Goal: Task Accomplishment & Management: Use online tool/utility

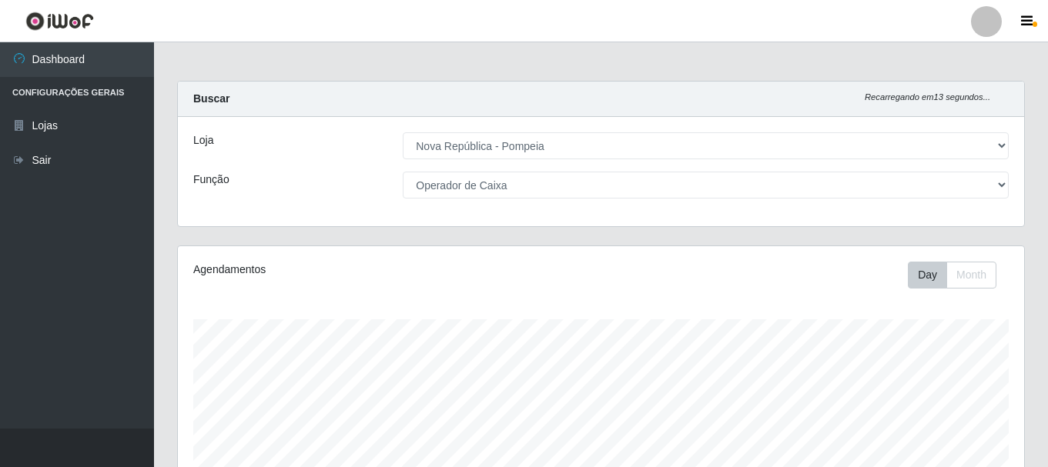
select select "64"
select select "22"
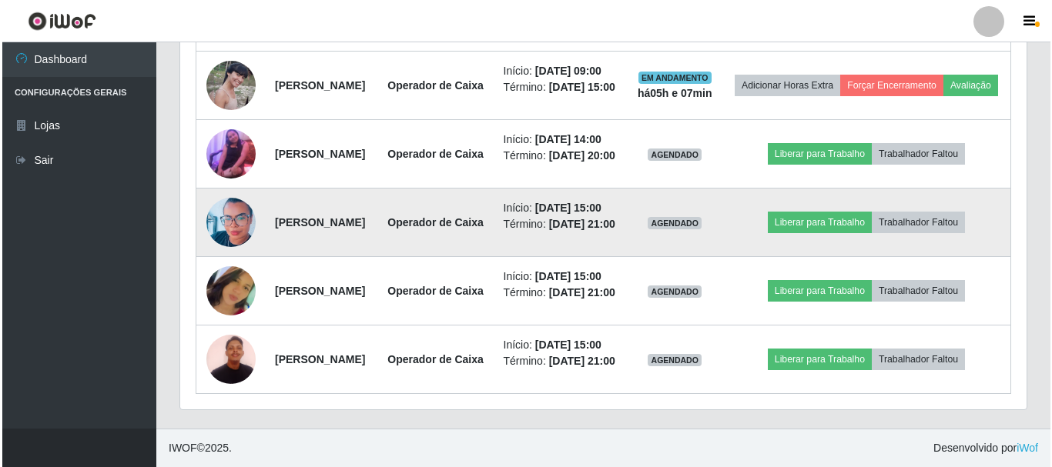
scroll to position [801, 0]
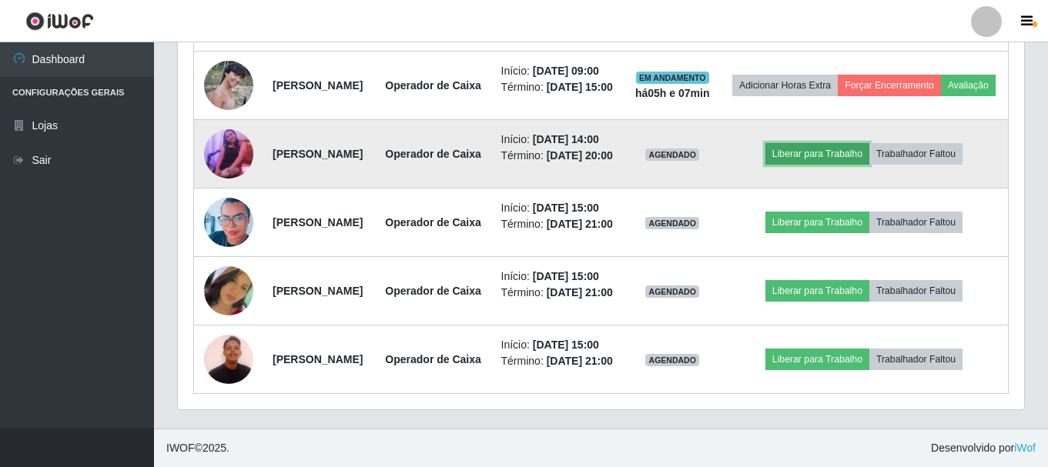
click at [850, 165] on button "Liberar para Trabalho" at bounding box center [817, 154] width 104 height 22
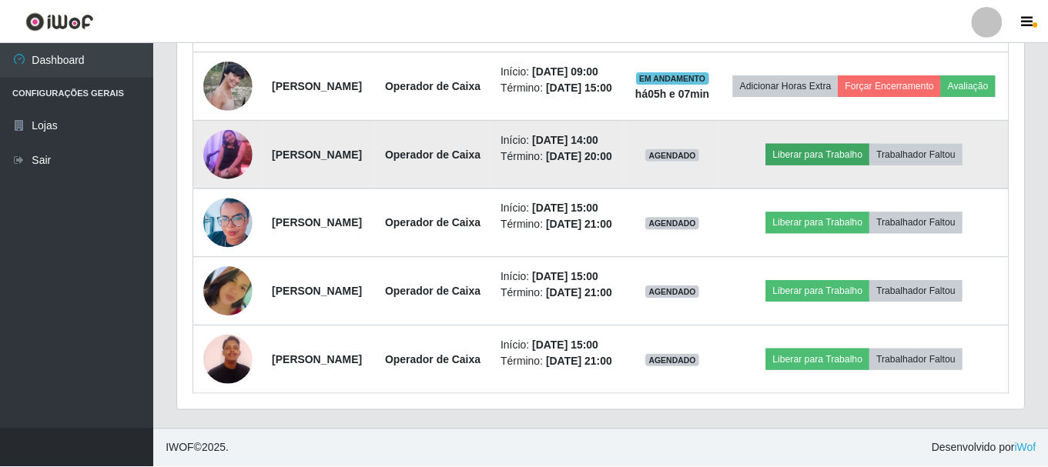
scroll to position [320, 839]
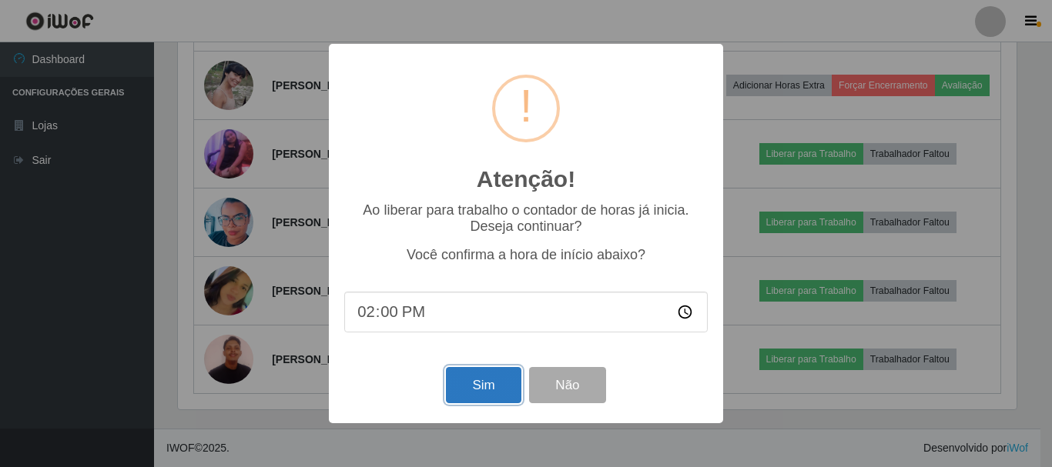
click at [497, 399] on button "Sim" at bounding box center [483, 385] width 75 height 36
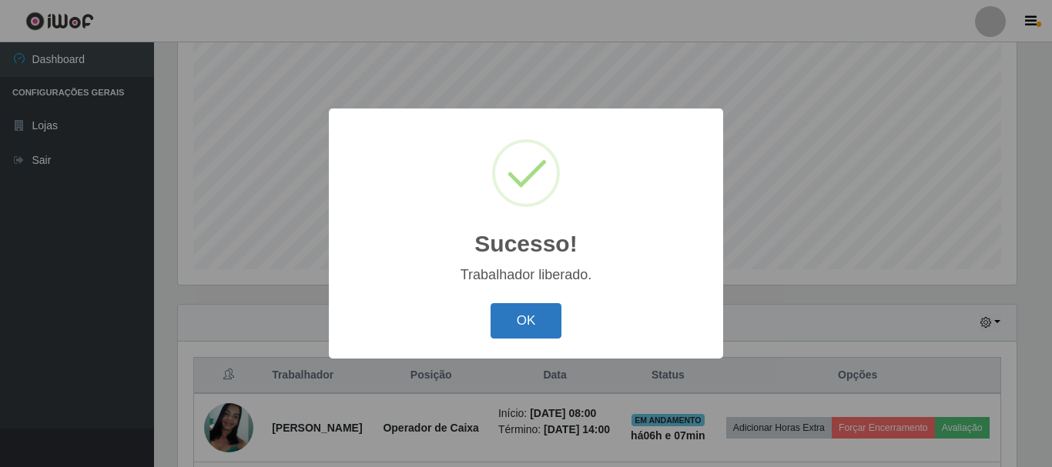
click at [550, 316] on button "OK" at bounding box center [526, 321] width 72 height 36
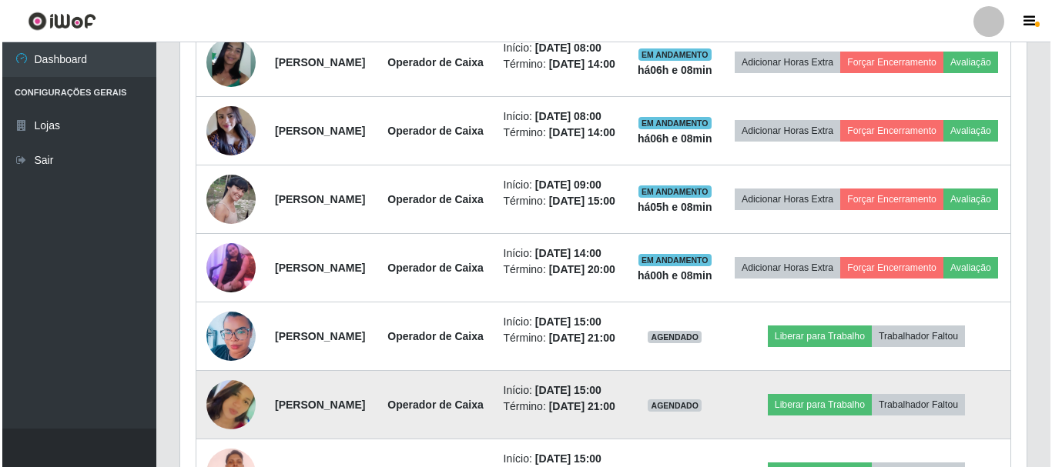
scroll to position [570, 0]
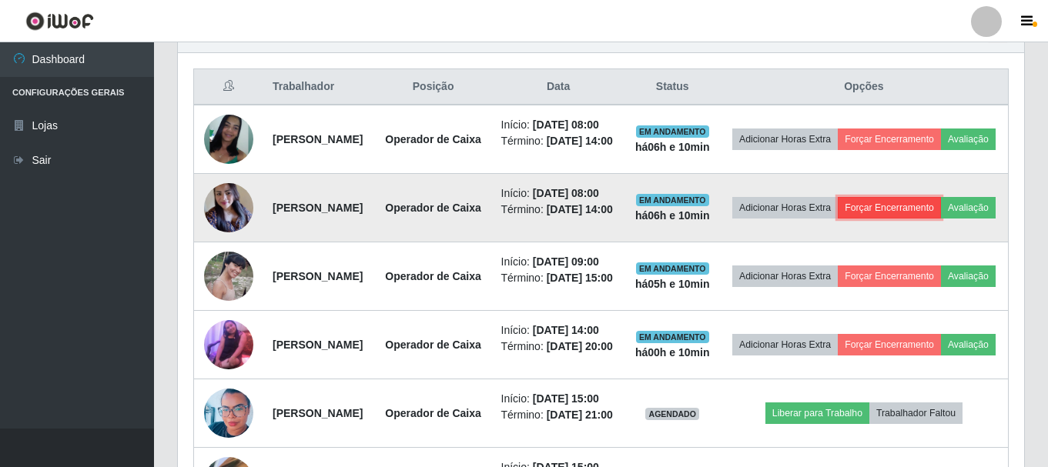
click at [941, 219] on button "Forçar Encerramento" at bounding box center [889, 208] width 103 height 22
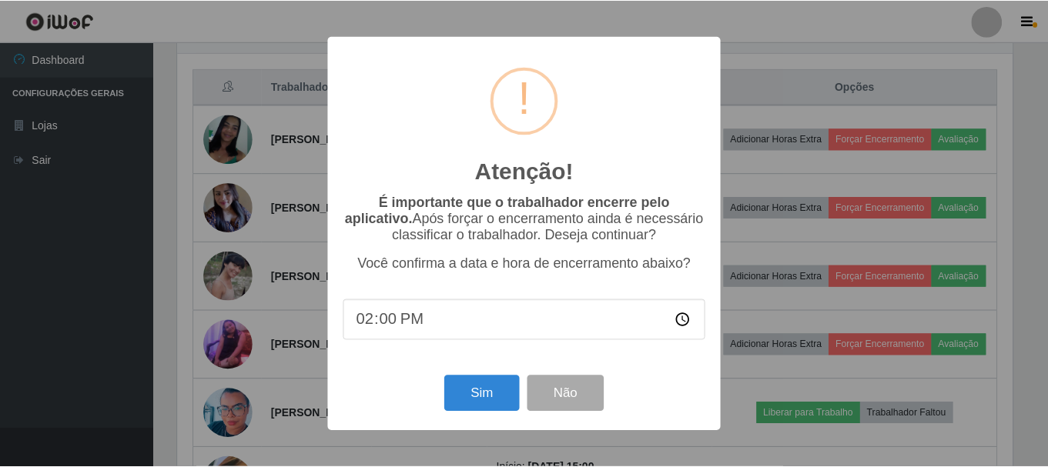
scroll to position [320, 839]
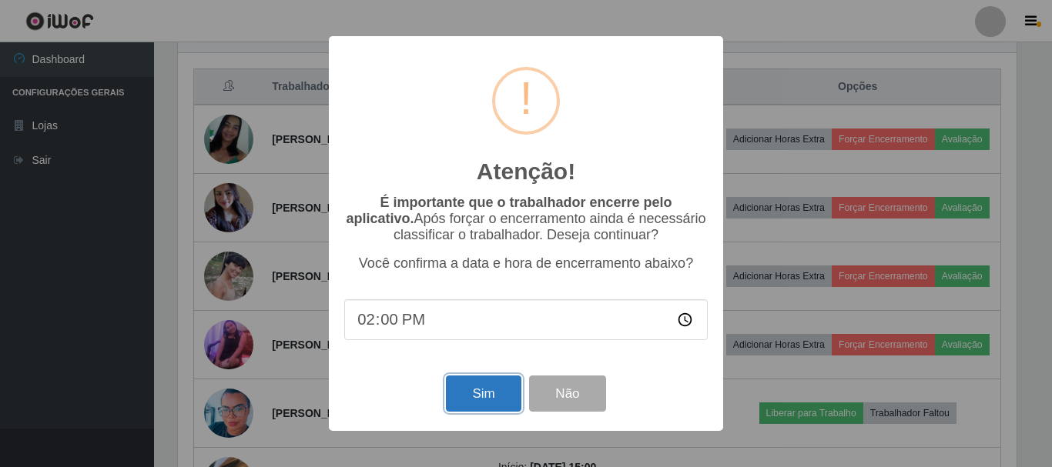
click at [484, 401] on button "Sim" at bounding box center [483, 394] width 75 height 36
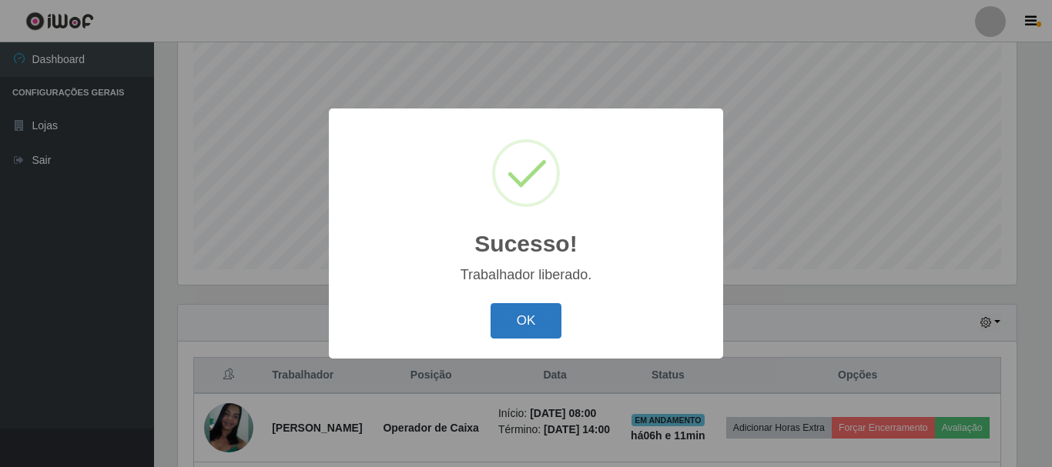
click at [514, 316] on button "OK" at bounding box center [526, 321] width 72 height 36
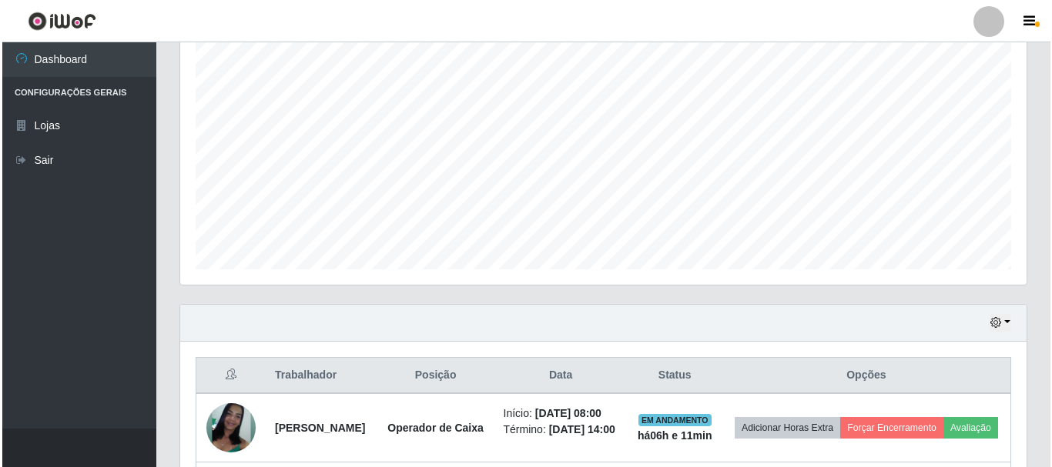
scroll to position [435, 0]
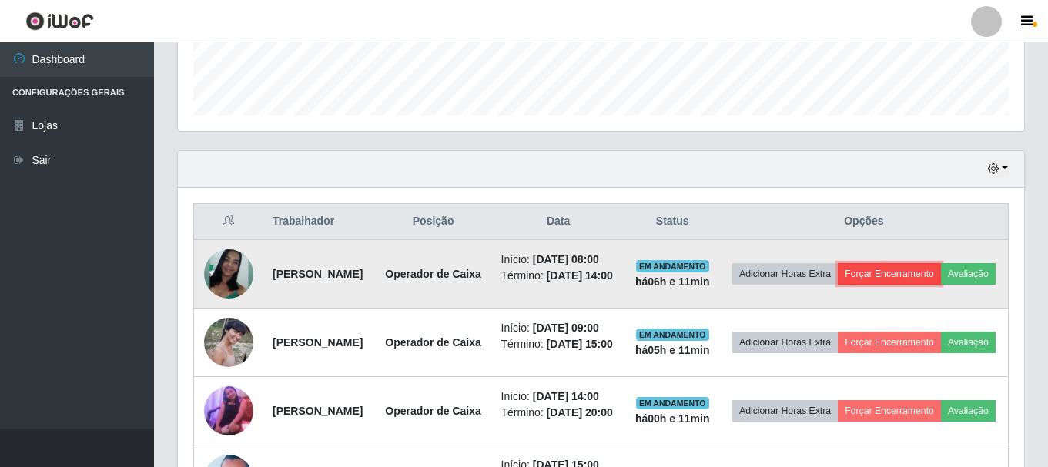
click at [941, 273] on button "Forçar Encerramento" at bounding box center [889, 274] width 103 height 22
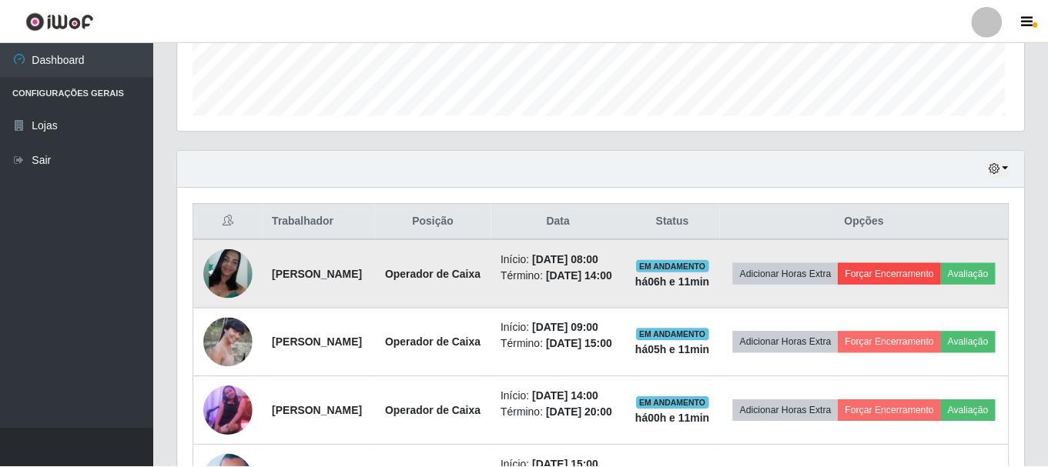
scroll to position [320, 839]
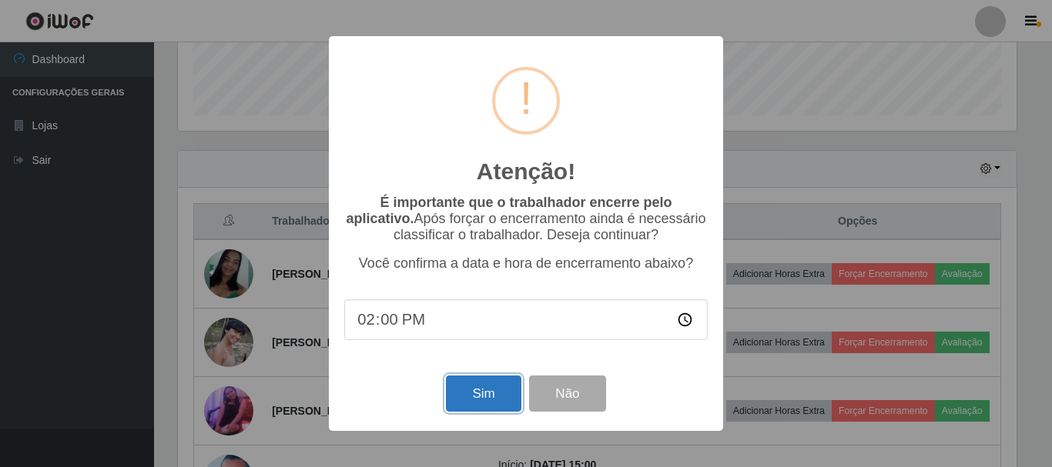
click at [479, 399] on button "Sim" at bounding box center [483, 394] width 75 height 36
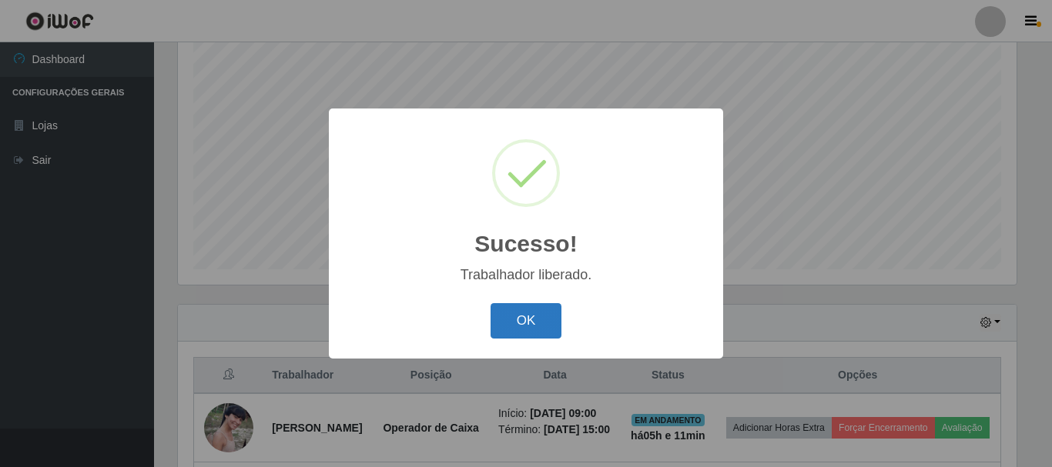
drag, startPoint x: 520, startPoint y: 317, endPoint x: 726, endPoint y: 311, distance: 206.4
click at [520, 316] on button "OK" at bounding box center [526, 321] width 72 height 36
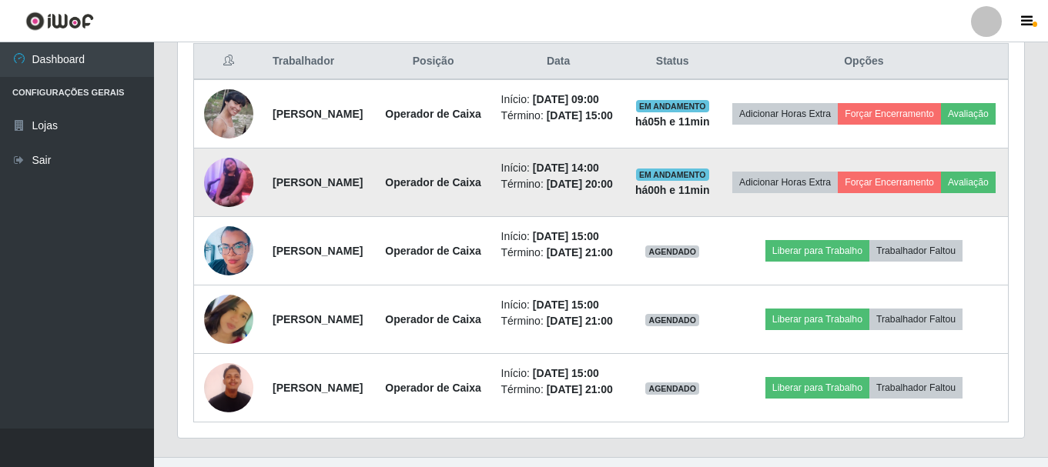
scroll to position [762, 0]
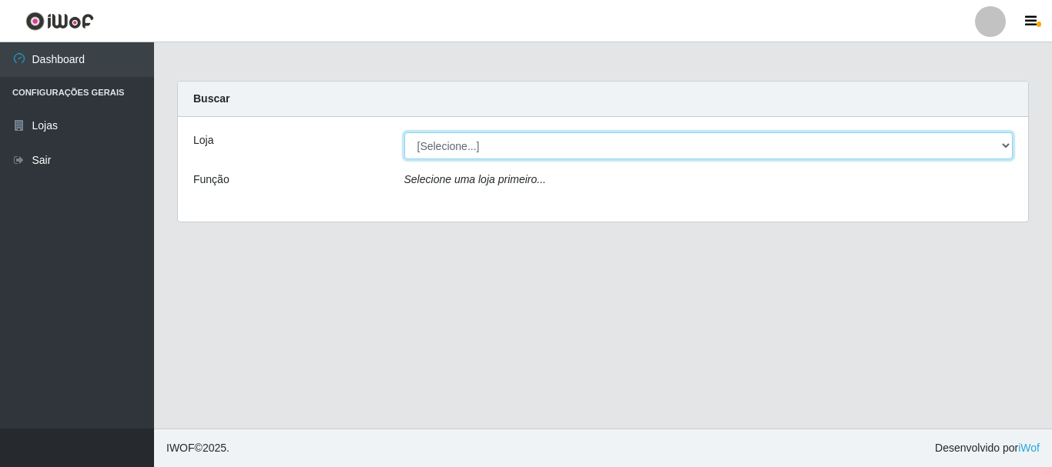
click at [519, 147] on select "[Selecione...] [GEOGRAPHIC_DATA] [GEOGRAPHIC_DATA]" at bounding box center [708, 145] width 609 height 27
select select "64"
click at [404, 132] on select "[Selecione...] [GEOGRAPHIC_DATA] [GEOGRAPHIC_DATA]" at bounding box center [708, 145] width 609 height 27
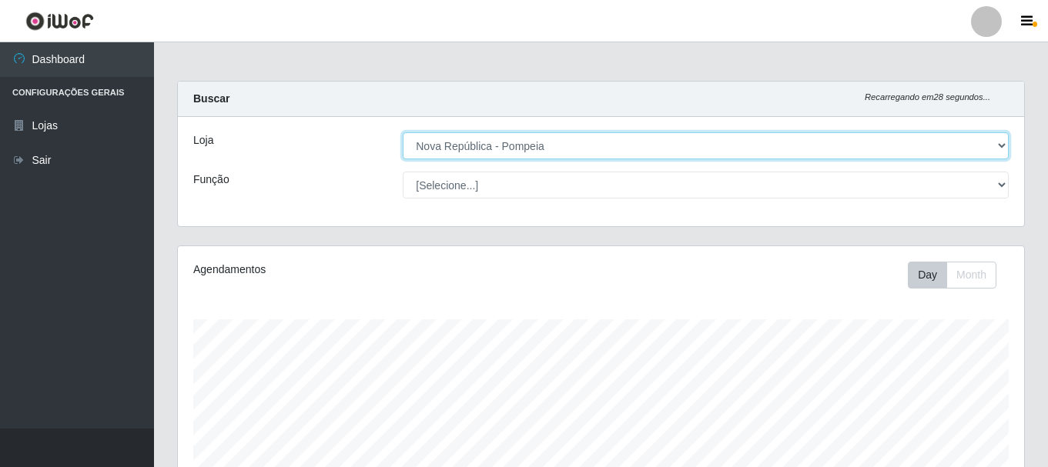
scroll to position [320, 846]
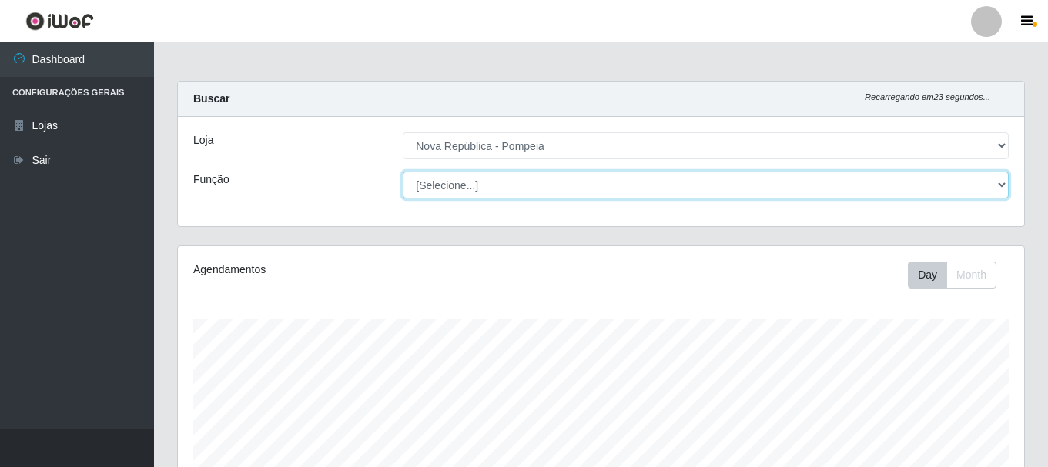
click at [532, 189] on select "[Selecione...] Balconista Operador de Caixa Recepcionista Repositor" at bounding box center [706, 185] width 606 height 27
select select "22"
click at [403, 172] on select "[Selecione...] Balconista Operador de Caixa Recepcionista Repositor" at bounding box center [706, 185] width 606 height 27
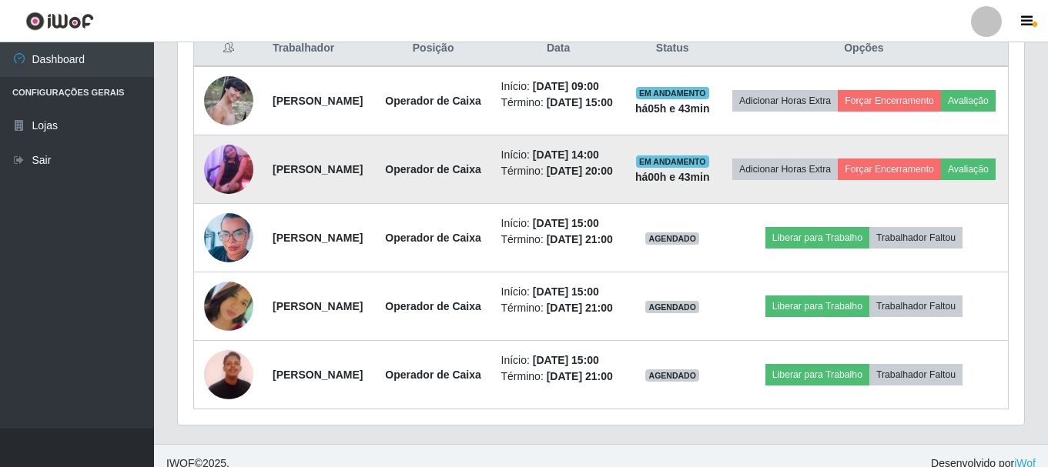
scroll to position [762, 0]
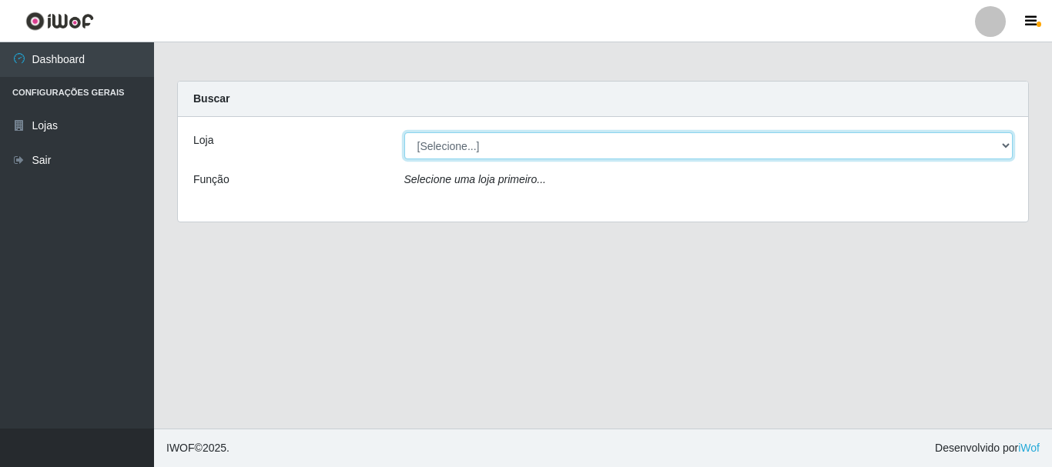
click at [497, 148] on select "[Selecione...] [GEOGRAPHIC_DATA] [GEOGRAPHIC_DATA]" at bounding box center [708, 145] width 609 height 27
select select "64"
click at [404, 132] on select "[Selecione...] [GEOGRAPHIC_DATA] [GEOGRAPHIC_DATA]" at bounding box center [708, 145] width 609 height 27
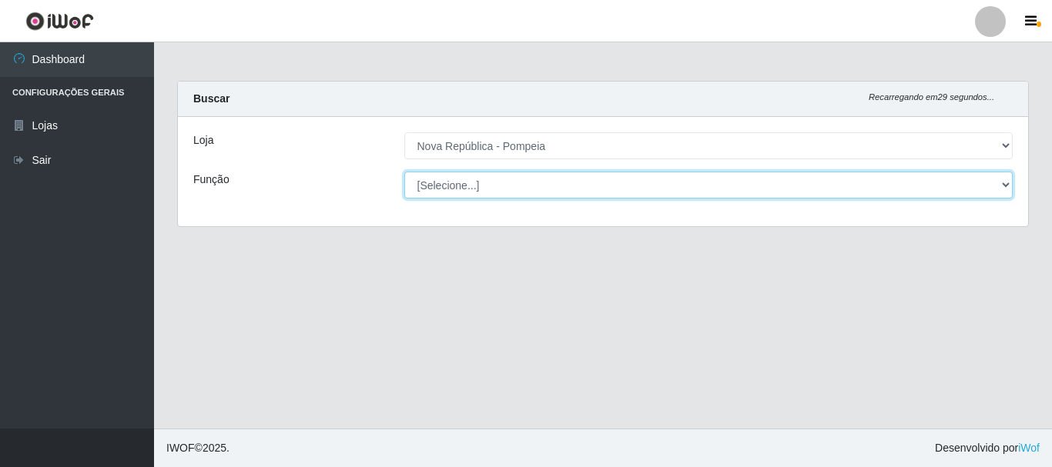
click at [500, 179] on select "[Selecione...] Balconista Operador de Caixa Recepcionista Repositor" at bounding box center [708, 185] width 609 height 27
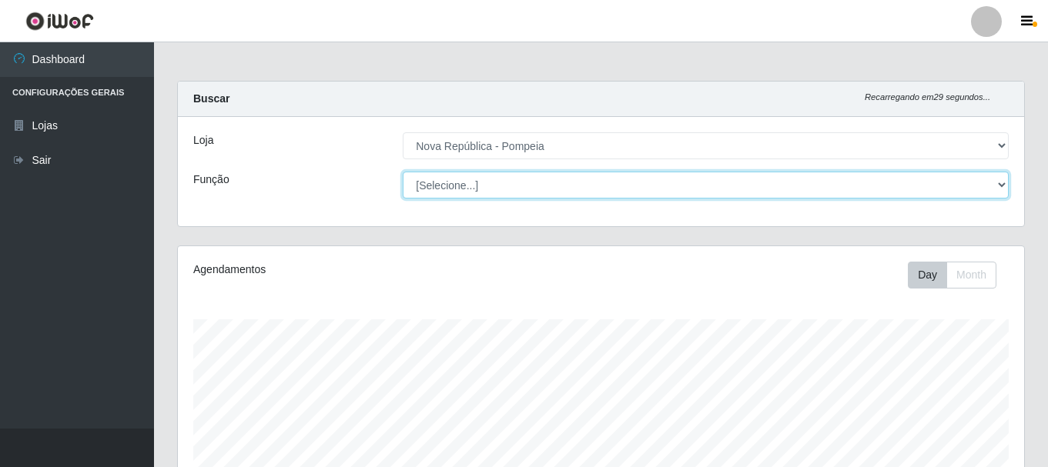
scroll to position [320, 846]
select select "22"
click at [403, 172] on select "[Selecione...] Balconista Operador de Caixa Recepcionista Repositor" at bounding box center [706, 185] width 606 height 27
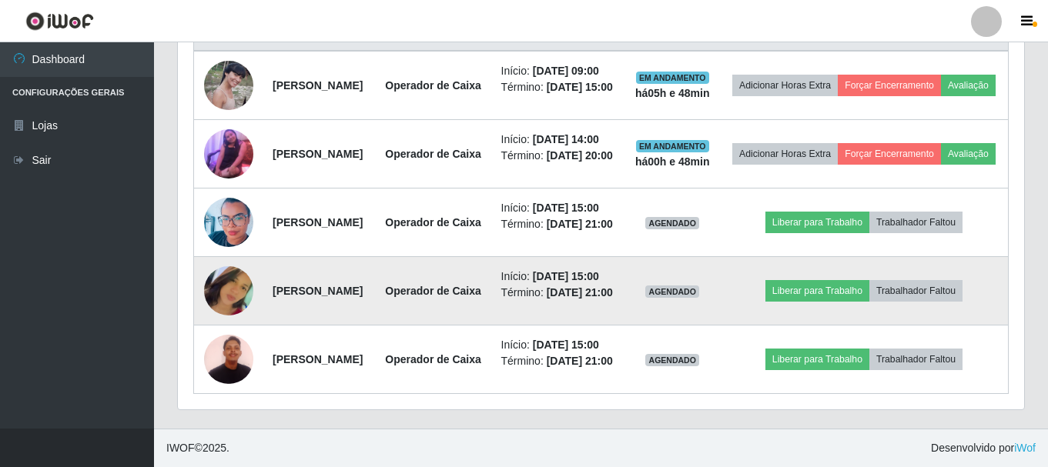
scroll to position [762, 0]
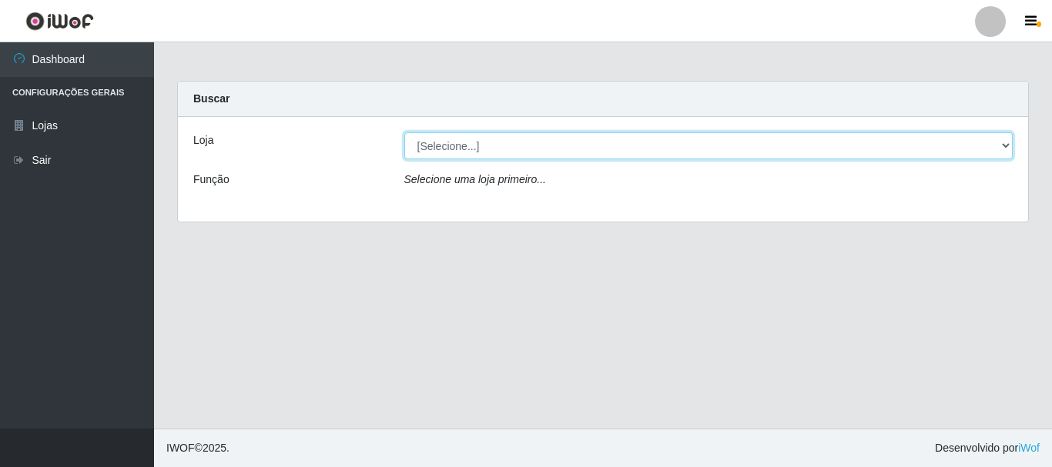
drag, startPoint x: 440, startPoint y: 140, endPoint x: 445, endPoint y: 159, distance: 19.0
click at [440, 140] on select "[Selecione...] [GEOGRAPHIC_DATA] [GEOGRAPHIC_DATA]" at bounding box center [708, 145] width 609 height 27
select select "64"
click at [404, 132] on select "[Selecione...] [GEOGRAPHIC_DATA] [GEOGRAPHIC_DATA]" at bounding box center [708, 145] width 609 height 27
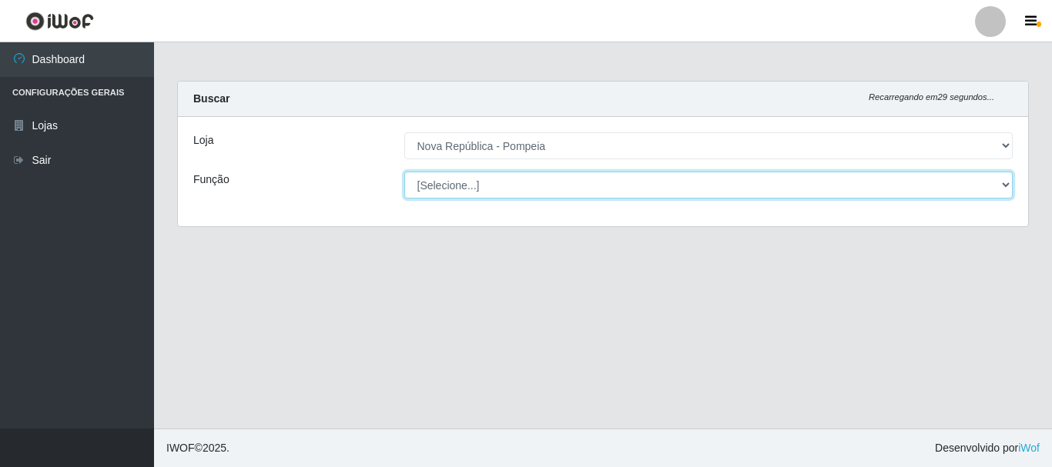
click at [447, 179] on select "[Selecione...] Balconista Operador de Caixa Recepcionista Repositor" at bounding box center [708, 185] width 609 height 27
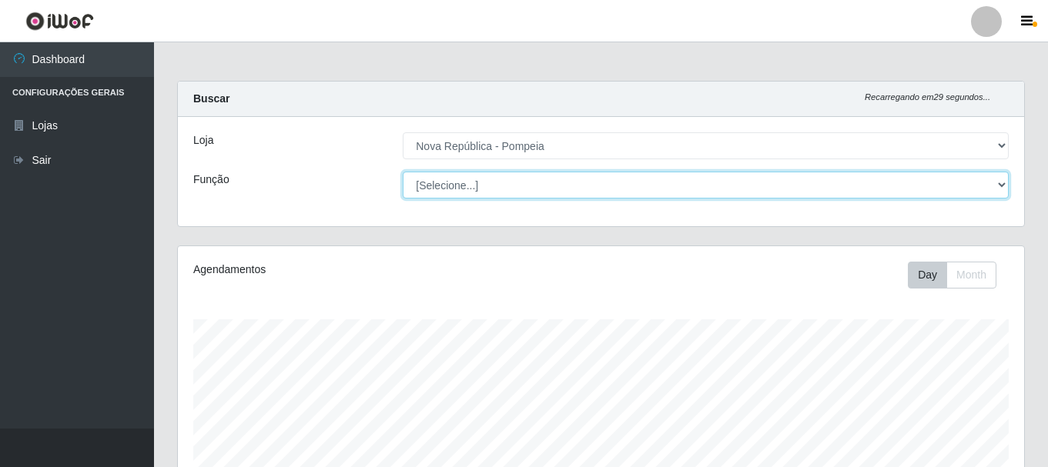
scroll to position [320, 846]
select select "22"
click at [403, 172] on select "[Selecione...] Balconista Operador de Caixa Recepcionista Repositor" at bounding box center [706, 185] width 606 height 27
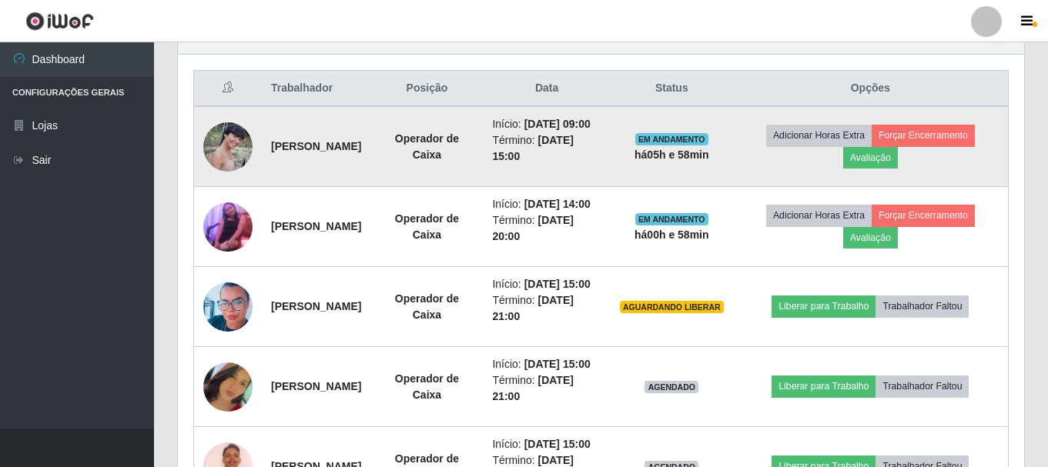
scroll to position [539, 0]
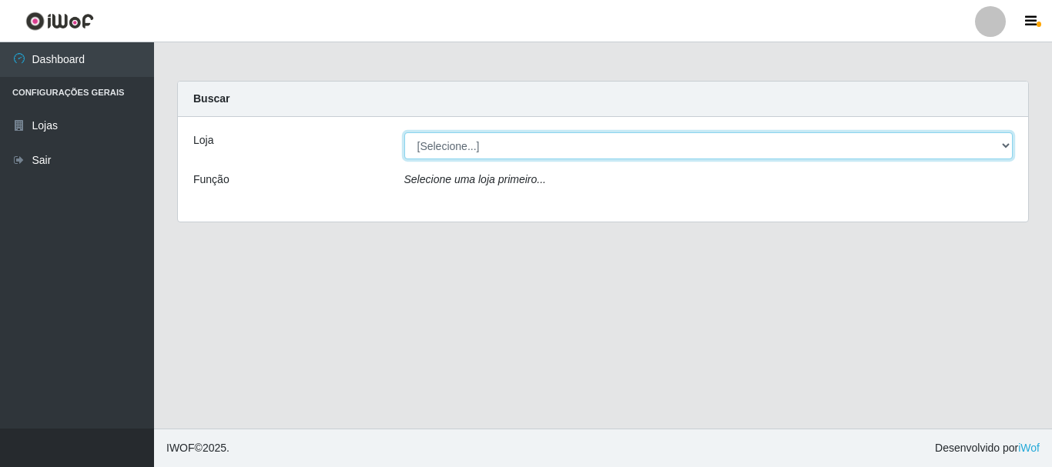
click at [544, 146] on select "[Selecione...] [GEOGRAPHIC_DATA] [GEOGRAPHIC_DATA]" at bounding box center [708, 145] width 609 height 27
select select "64"
click at [404, 132] on select "[Selecione...] [GEOGRAPHIC_DATA] [GEOGRAPHIC_DATA]" at bounding box center [708, 145] width 609 height 27
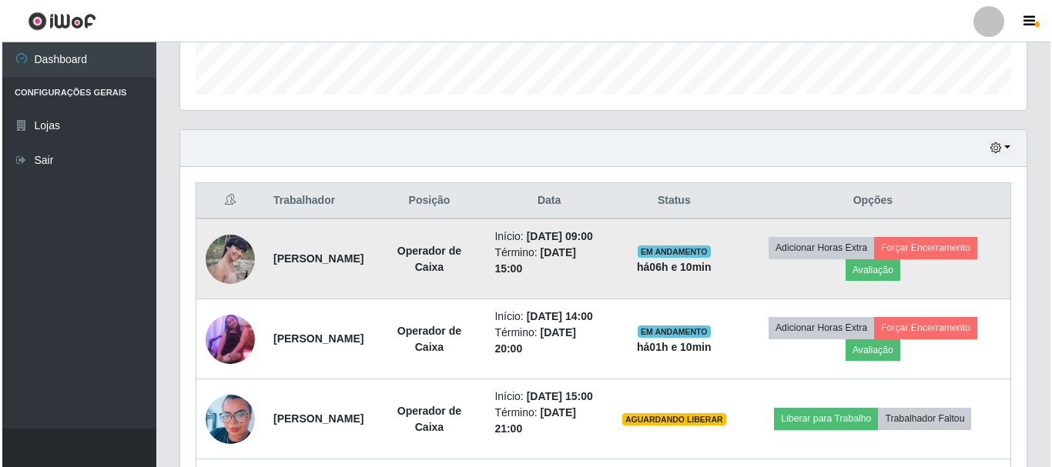
scroll to position [462, 0]
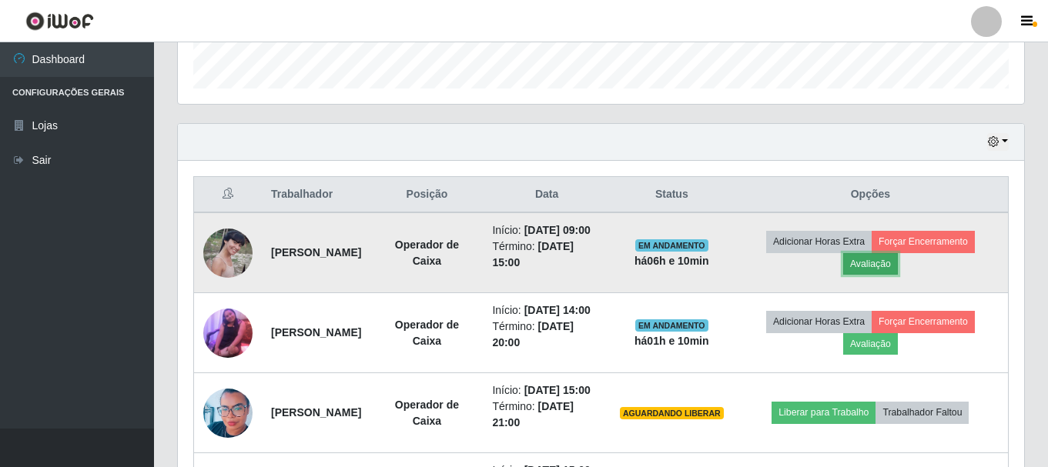
click at [873, 272] on button "Avaliação" at bounding box center [870, 264] width 55 height 22
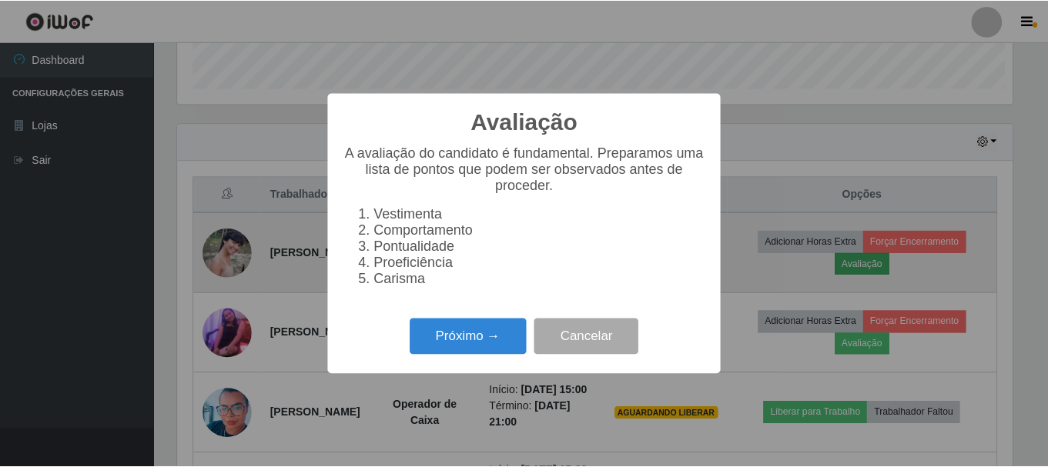
scroll to position [320, 839]
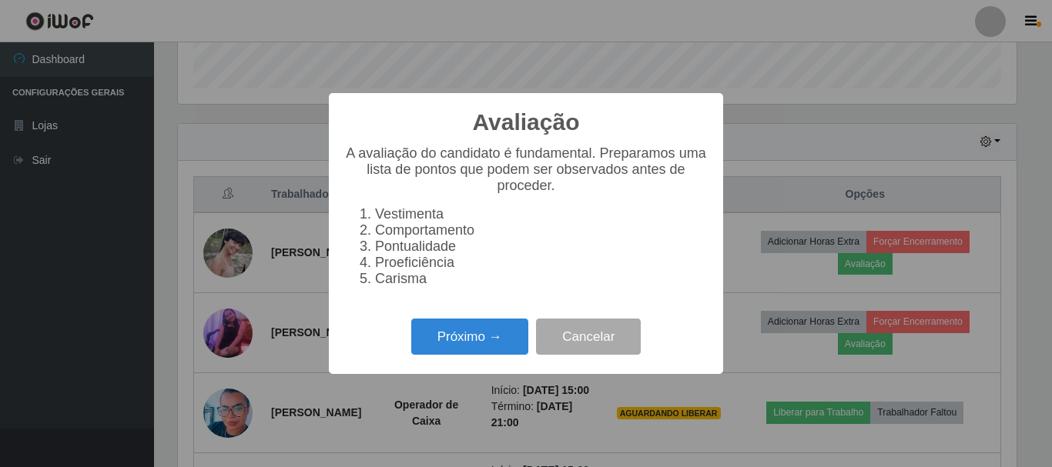
click at [842, 104] on div "Avaliação × A avaliação do candidato é fundamental. Preparamos uma lista de pon…" at bounding box center [526, 233] width 1052 height 467
click at [1026, 14] on div "Avaliação × A avaliação do candidato é fundamental. Preparamos uma lista de pon…" at bounding box center [526, 233] width 1052 height 467
click at [601, 346] on button "Cancelar" at bounding box center [588, 337] width 105 height 36
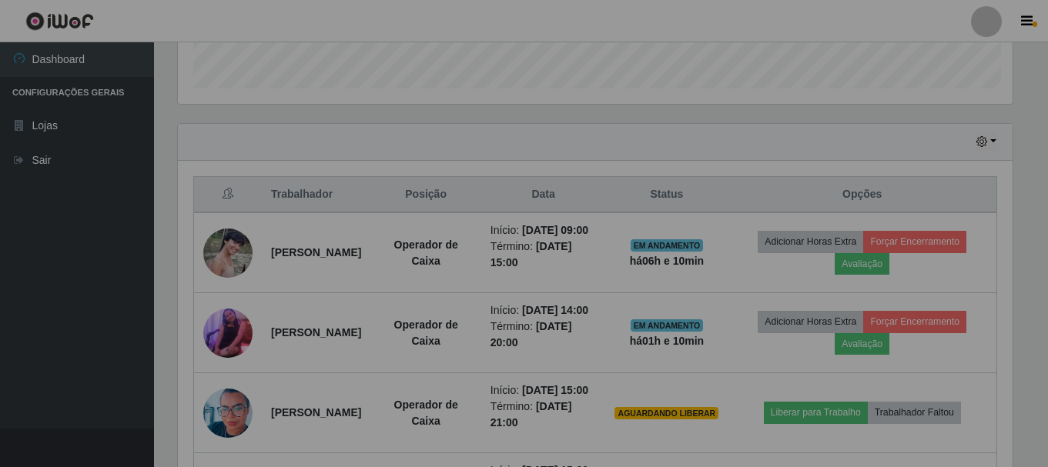
scroll to position [320, 846]
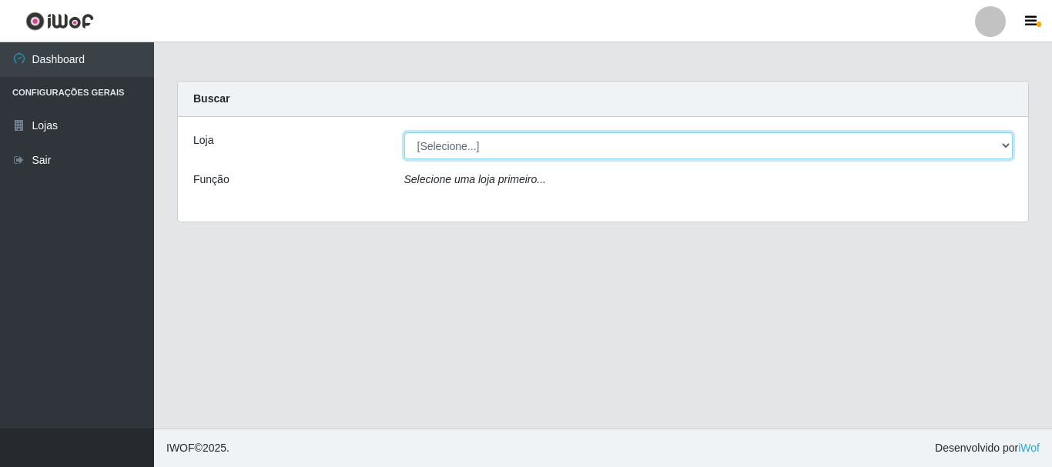
click at [520, 141] on select "[Selecione...] [GEOGRAPHIC_DATA] [GEOGRAPHIC_DATA]" at bounding box center [708, 145] width 609 height 27
select select "64"
click at [404, 132] on select "[Selecione...] [GEOGRAPHIC_DATA] [GEOGRAPHIC_DATA]" at bounding box center [708, 145] width 609 height 27
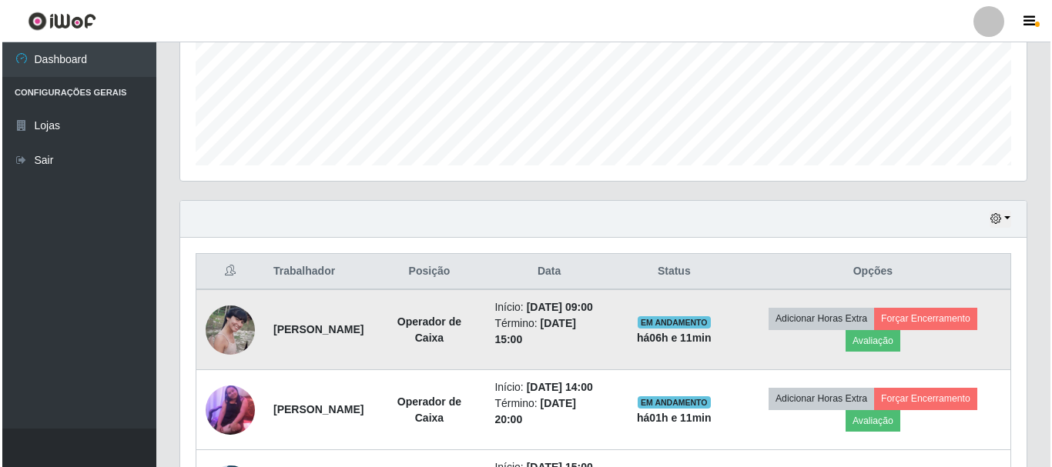
scroll to position [462, 0]
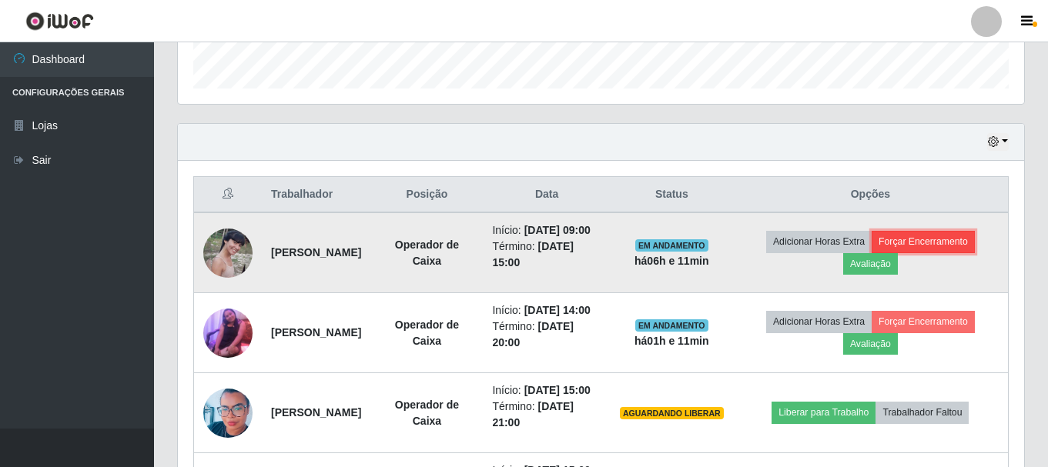
click at [916, 246] on button "Forçar Encerramento" at bounding box center [923, 242] width 103 height 22
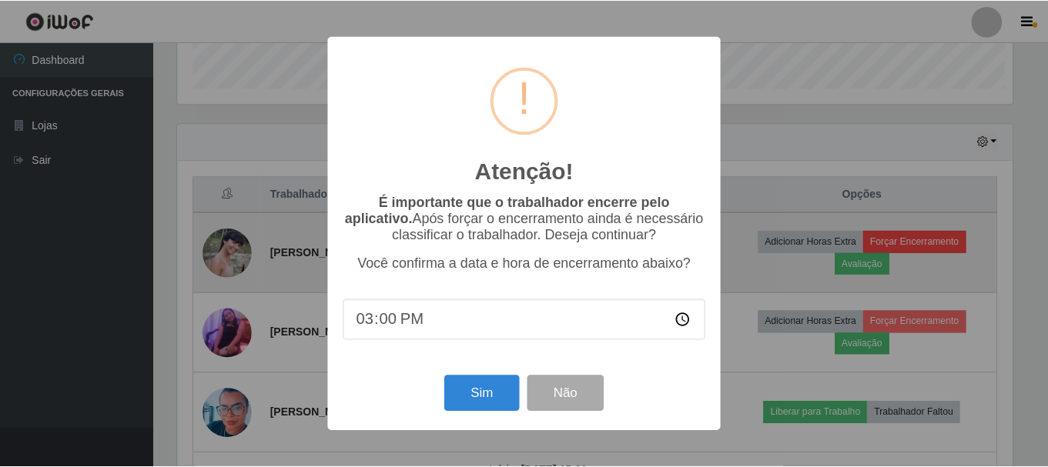
scroll to position [320, 839]
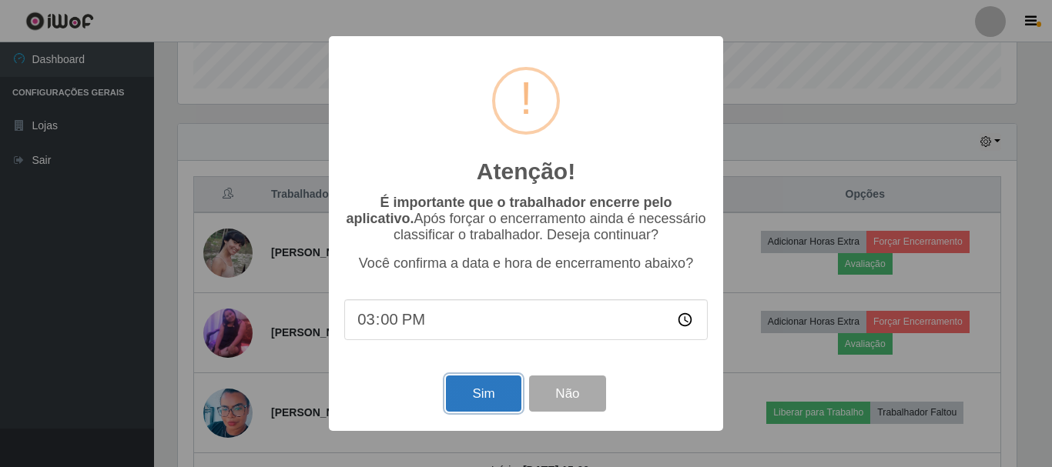
click at [493, 401] on button "Sim" at bounding box center [483, 394] width 75 height 36
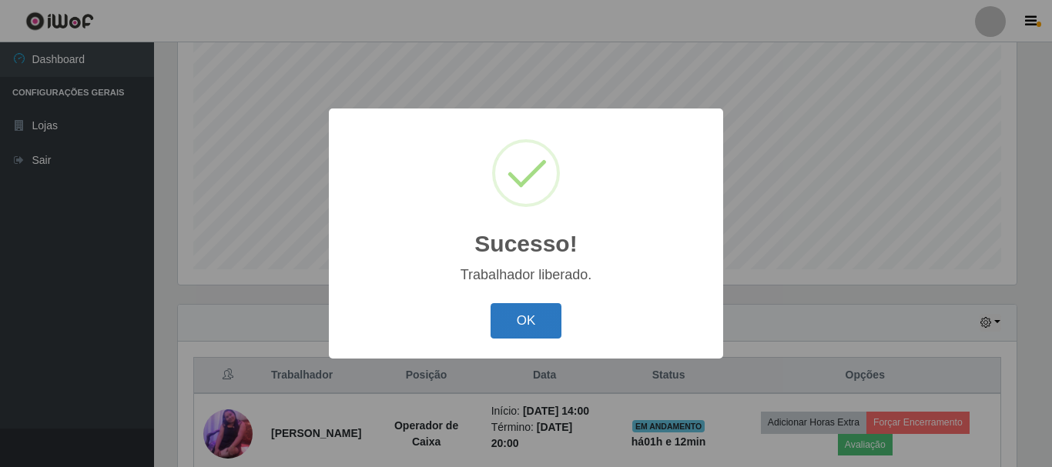
click at [530, 313] on button "OK" at bounding box center [526, 321] width 72 height 36
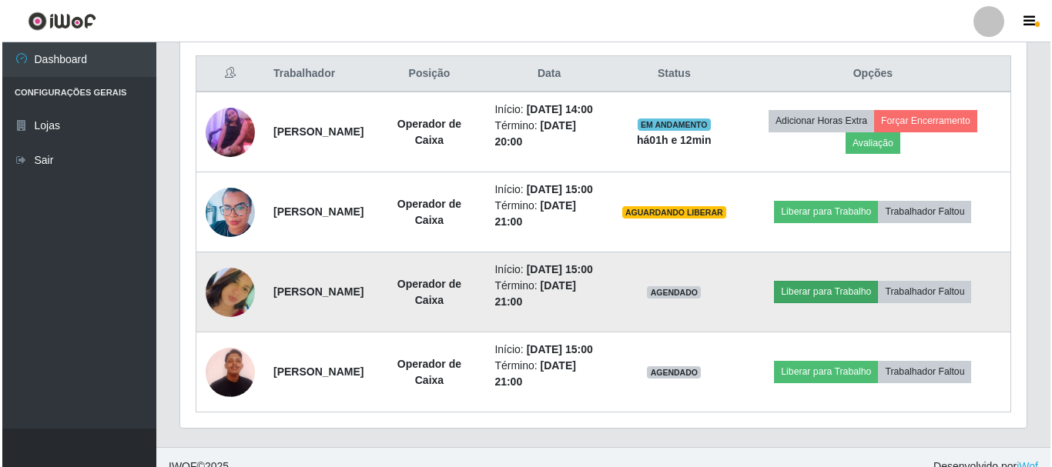
scroll to position [589, 0]
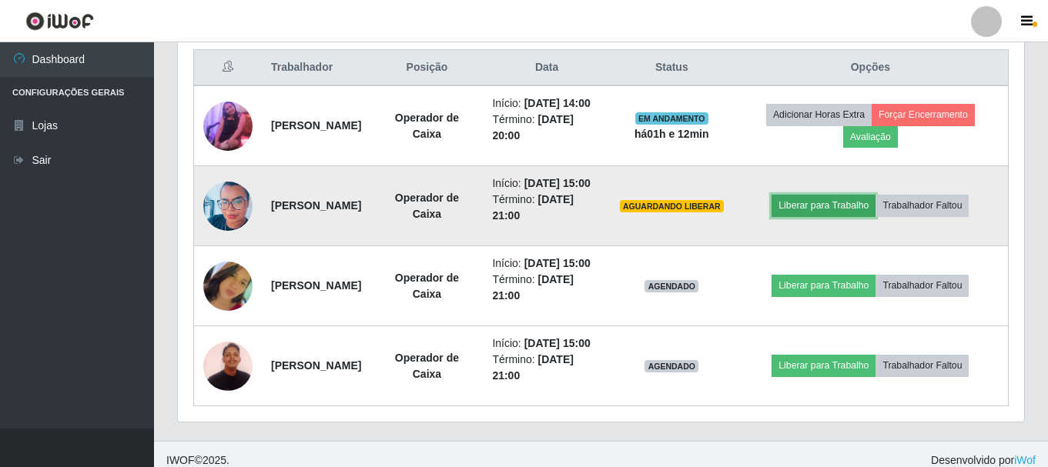
click at [855, 216] on button "Liberar para Trabalho" at bounding box center [824, 206] width 104 height 22
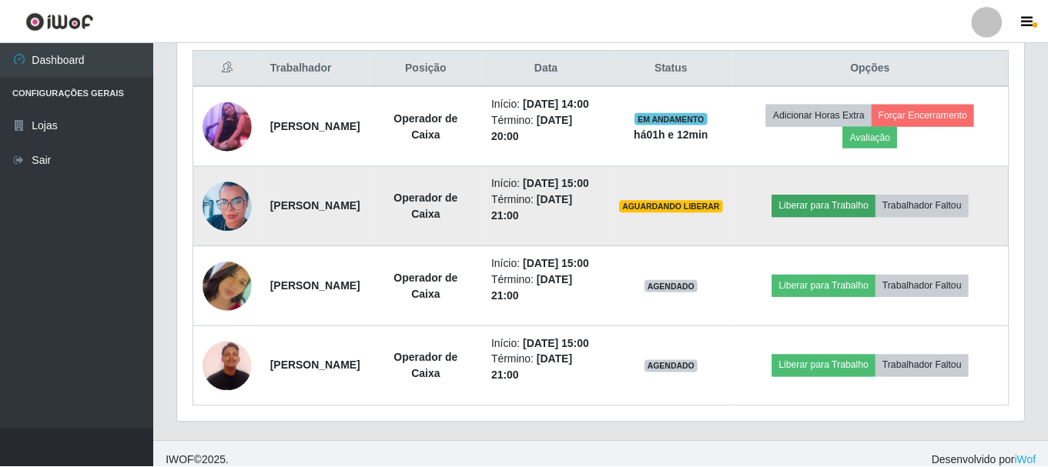
scroll to position [320, 839]
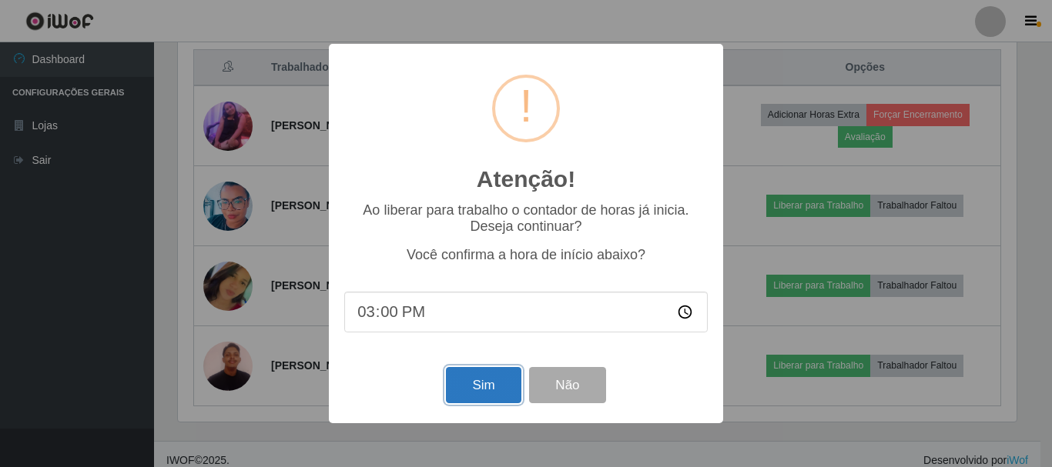
click at [484, 381] on button "Sim" at bounding box center [483, 385] width 75 height 36
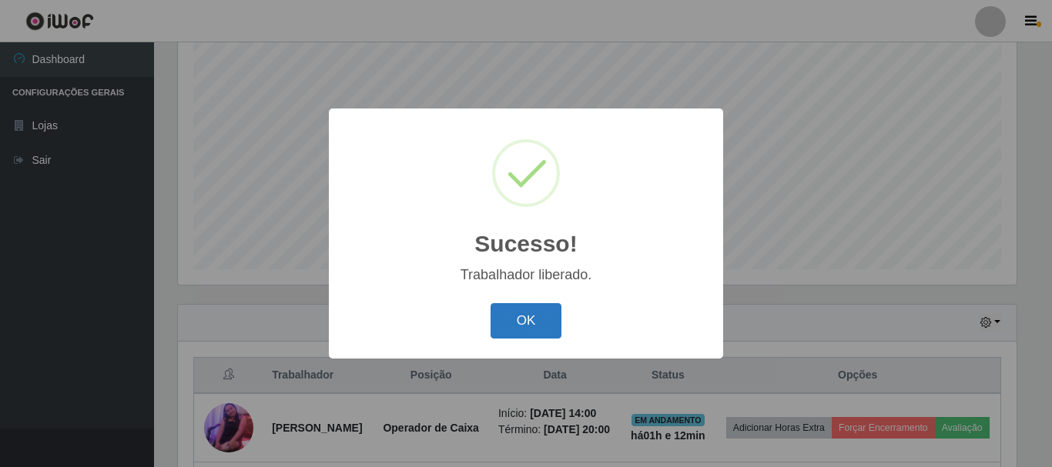
click at [529, 308] on button "OK" at bounding box center [526, 321] width 72 height 36
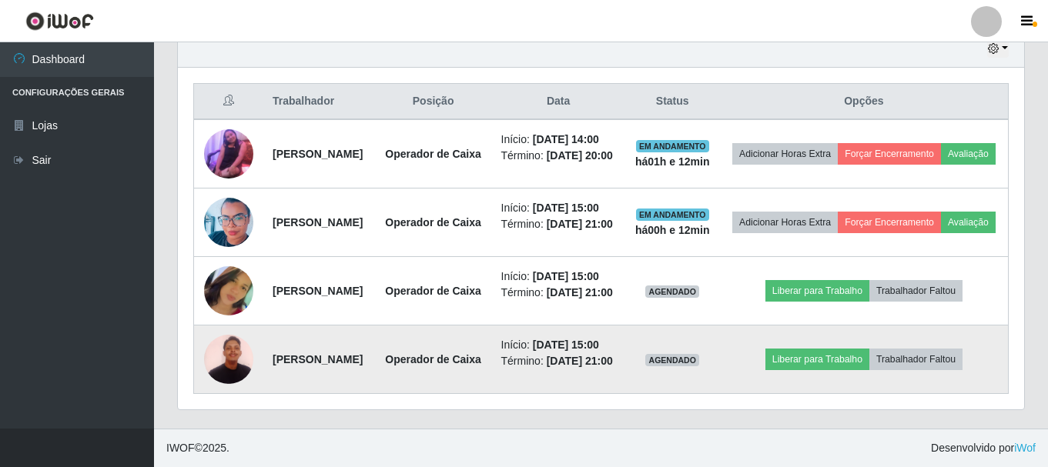
scroll to position [589, 0]
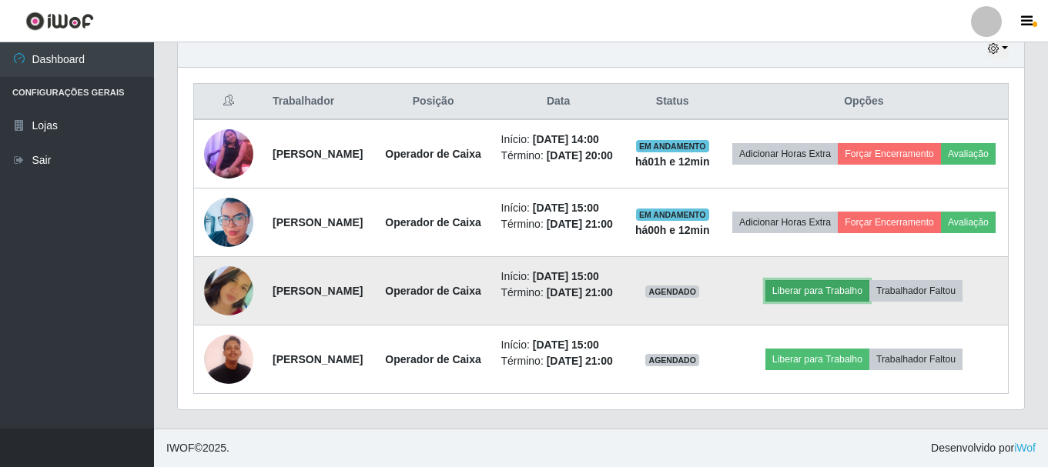
click at [818, 302] on button "Liberar para Trabalho" at bounding box center [817, 291] width 104 height 22
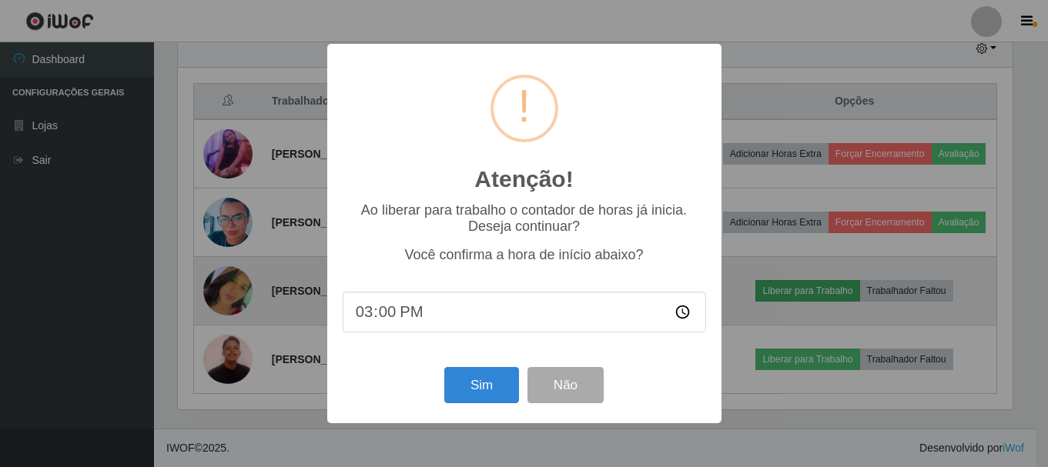
scroll to position [320, 839]
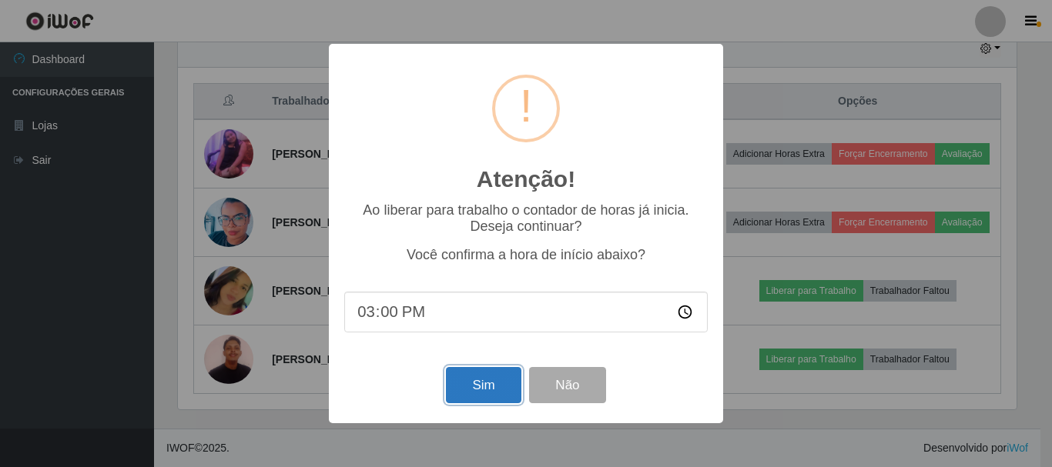
click at [502, 388] on button "Sim" at bounding box center [483, 385] width 75 height 36
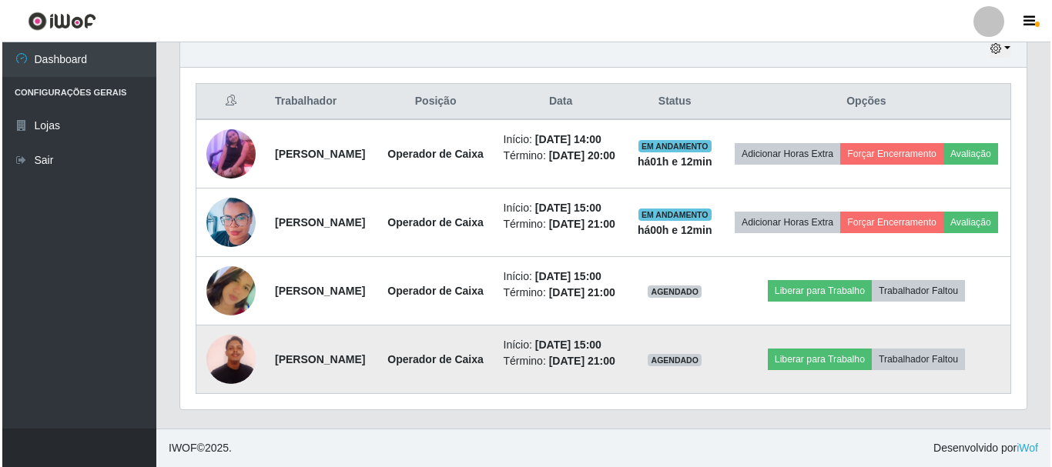
scroll to position [0, 0]
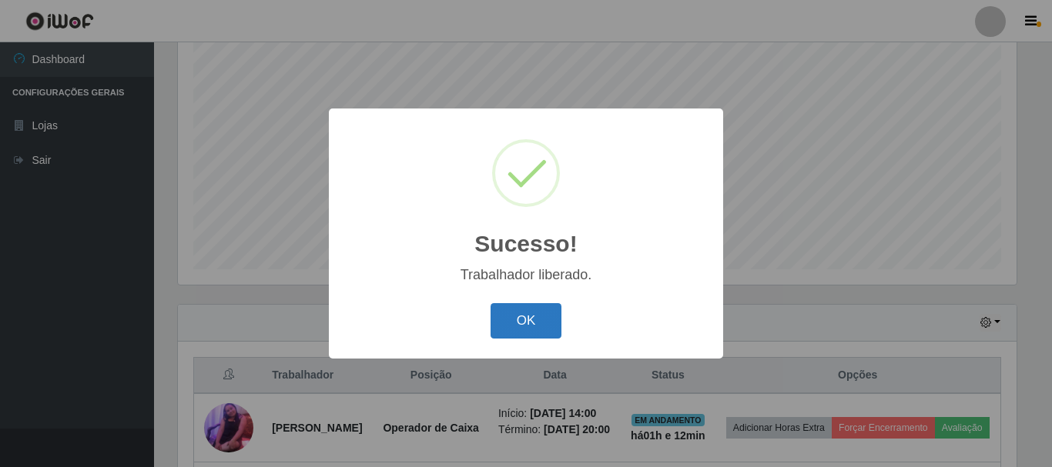
click at [531, 316] on button "OK" at bounding box center [526, 321] width 72 height 36
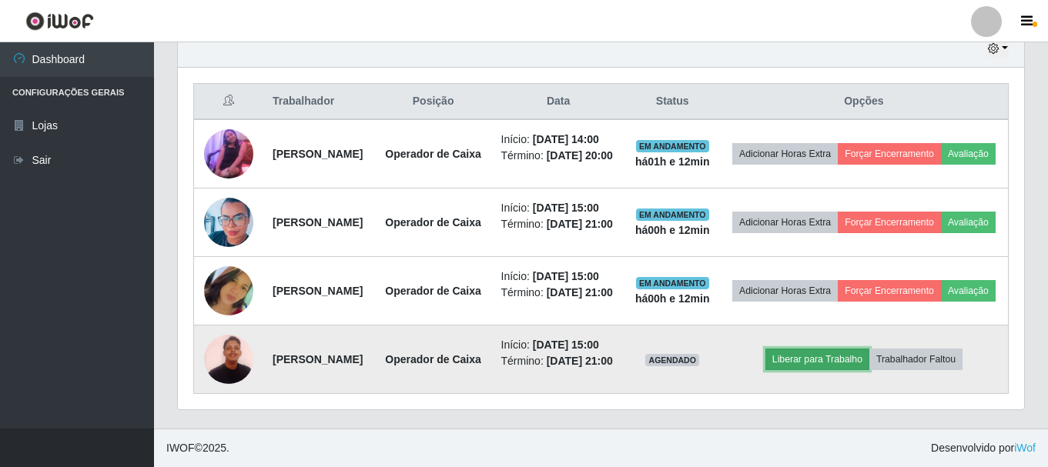
click at [824, 370] on button "Liberar para Trabalho" at bounding box center [817, 360] width 104 height 22
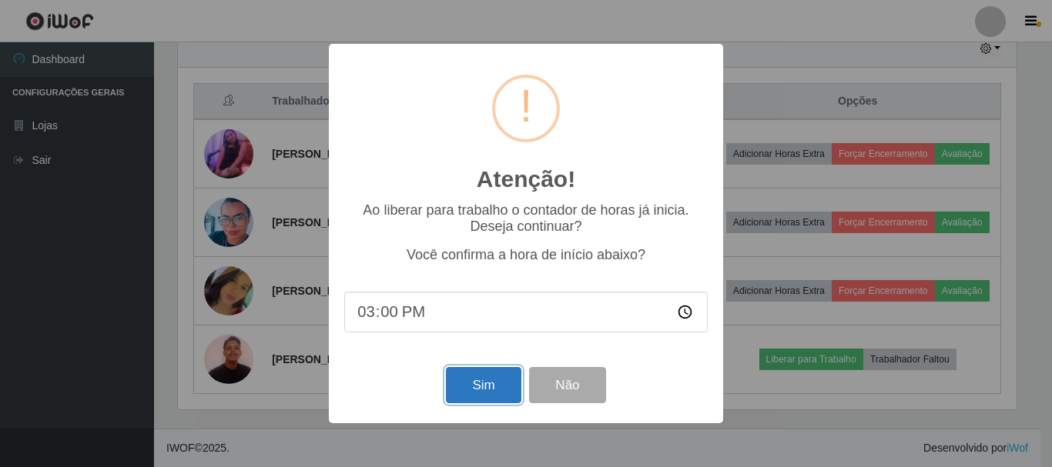
click at [485, 385] on button "Sim" at bounding box center [483, 385] width 75 height 36
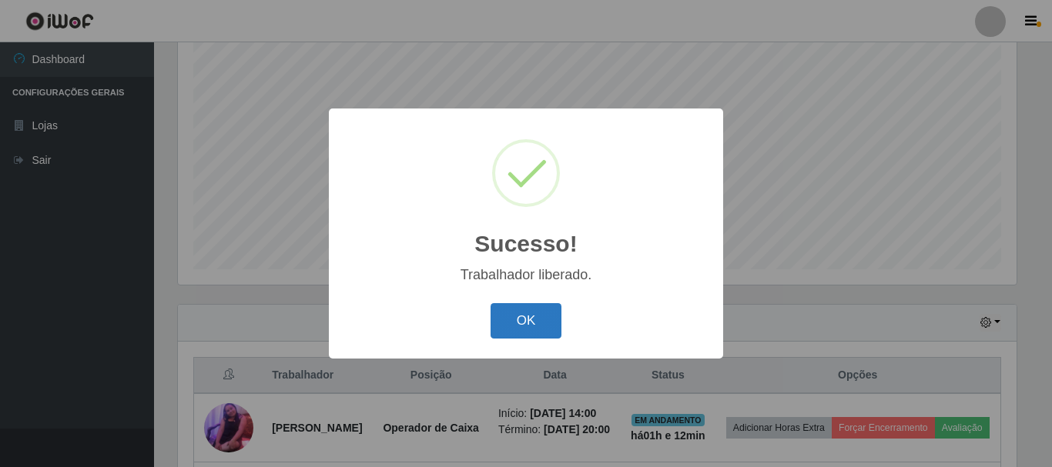
click at [536, 313] on button "OK" at bounding box center [526, 321] width 72 height 36
